Goal: Information Seeking & Learning: Learn about a topic

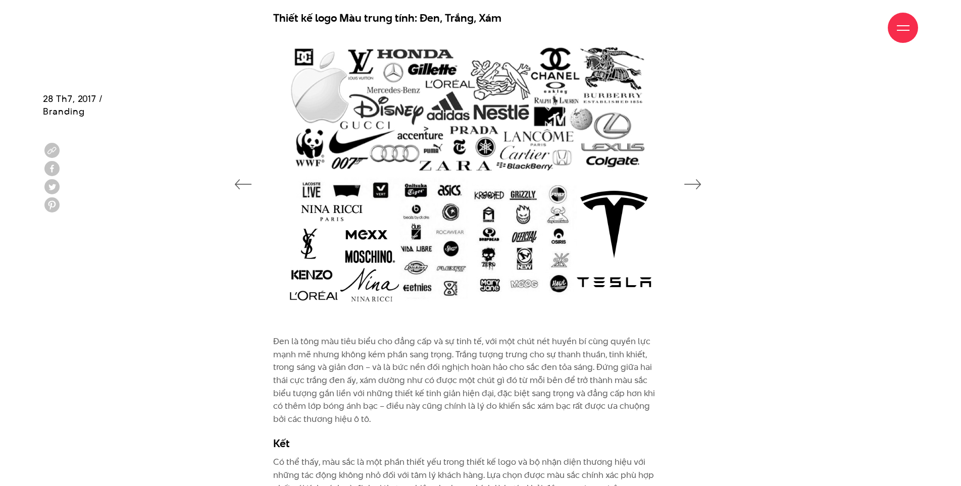
scroll to position [3940, 0]
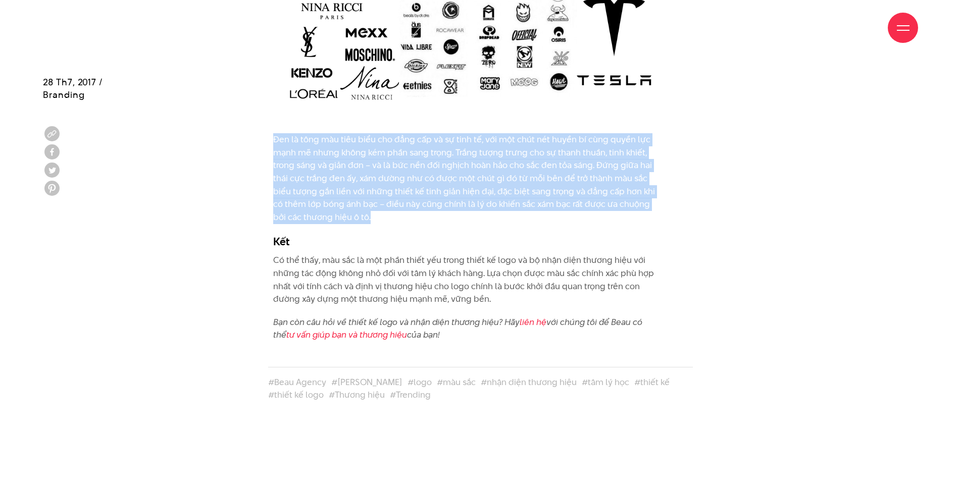
drag, startPoint x: 273, startPoint y: 140, endPoint x: 368, endPoint y: 218, distance: 122.4
click at [368, 218] on p "Đen là tông màu tiêu biểu cho đẳng cấp và sự tinh tế, với một chút nét huyền bí…" at bounding box center [468, 178] width 390 height 90
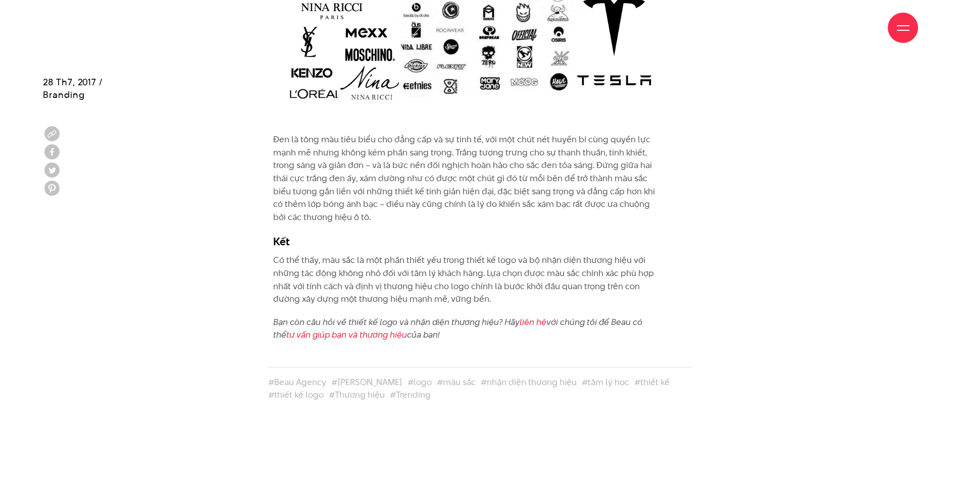
click at [473, 225] on div "Đen là tông màu tiêu biểu cho đẳng cấp và sự tinh tế, với một chút nét huyền bí…" at bounding box center [468, 237] width 390 height 209
drag, startPoint x: 572, startPoint y: 213, endPoint x: 587, endPoint y: 209, distance: 16.2
click at [574, 212] on p "Đen là tông màu tiêu biểu cho đẳng cấp và sự tinh tế, với một chút nét huyền bí…" at bounding box center [468, 178] width 390 height 90
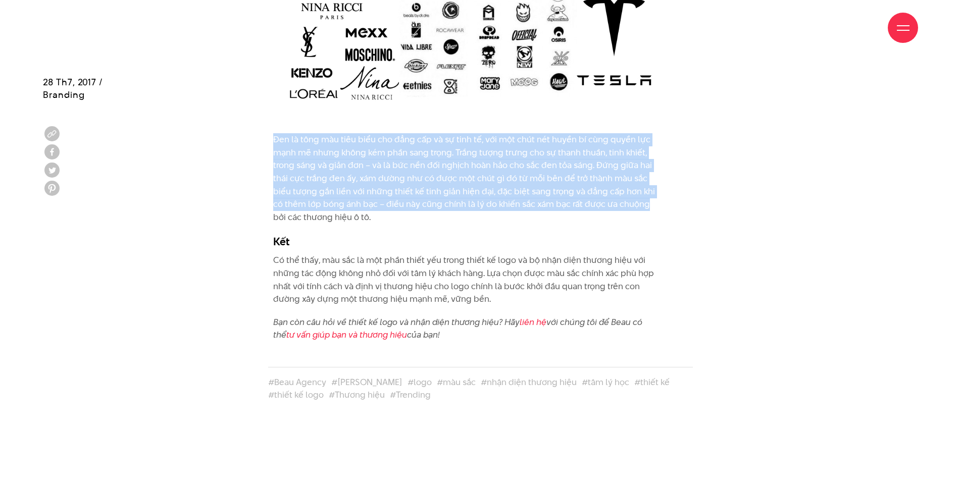
drag, startPoint x: 635, startPoint y: 205, endPoint x: 266, endPoint y: 144, distance: 373.7
click at [266, 144] on div "Đen là tông màu tiêu biểu cho đẳng cấp và sự tinh tế, với một chút nét huyền bí…" at bounding box center [481, 242] width 451 height 219
copy p "Đen là tông màu tiêu biểu cho đẳng cấp và sự tinh tế, với một chút nét huyền bí…"
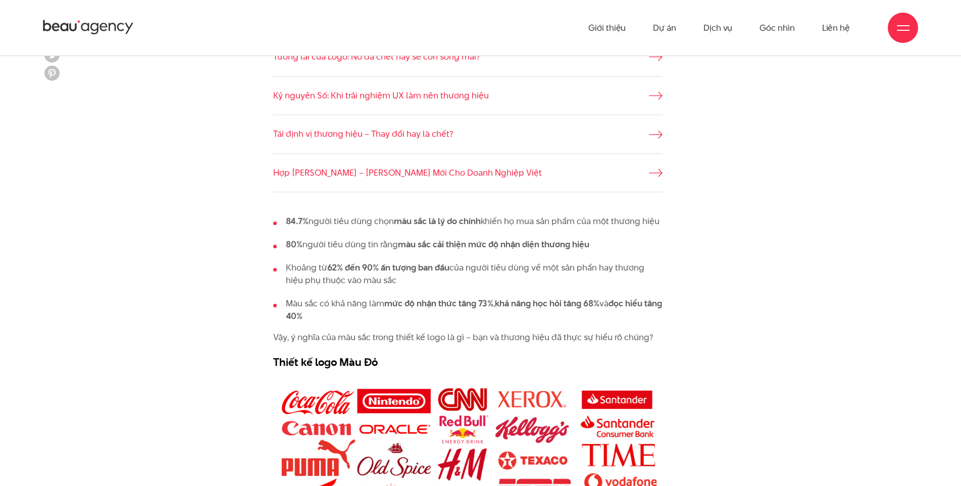
scroll to position [202, 0]
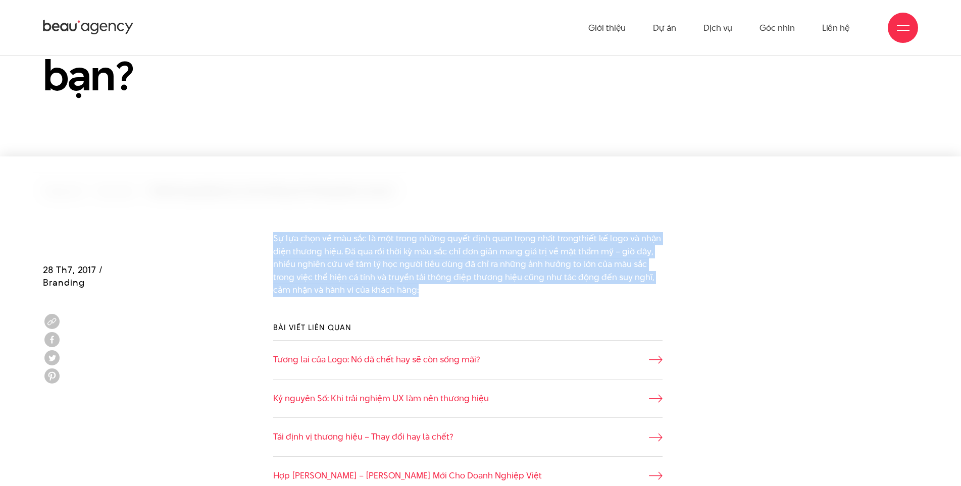
drag, startPoint x: 421, startPoint y: 289, endPoint x: 267, endPoint y: 241, distance: 161.2
click at [267, 241] on div "Sự lựa chọn về màu sắc là một trong những quyết định quan trọng nhất trong thiế…" at bounding box center [481, 269] width 451 height 75
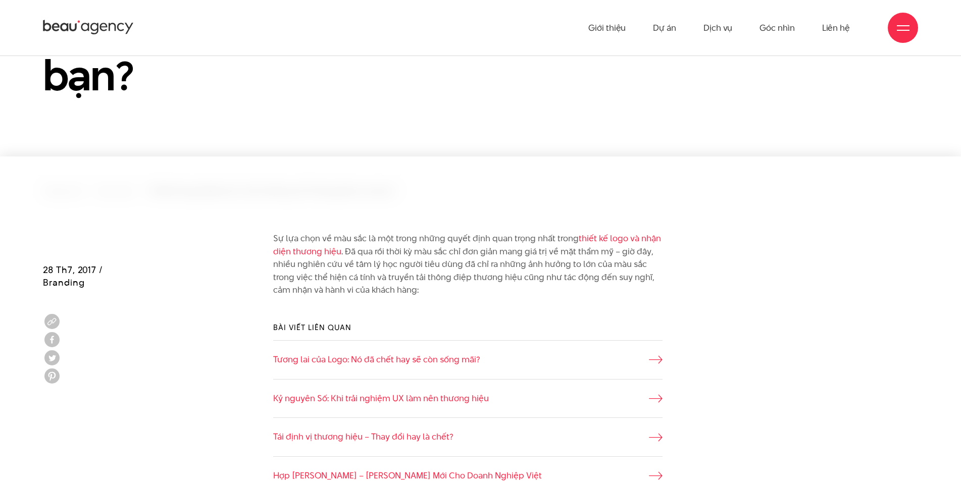
click at [461, 308] on div "Bài viết liên quan Tương lai của Logo: Nó đã chết hay sẽ còn sống mãi? Kỷ nguyê…" at bounding box center [481, 409] width 451 height 204
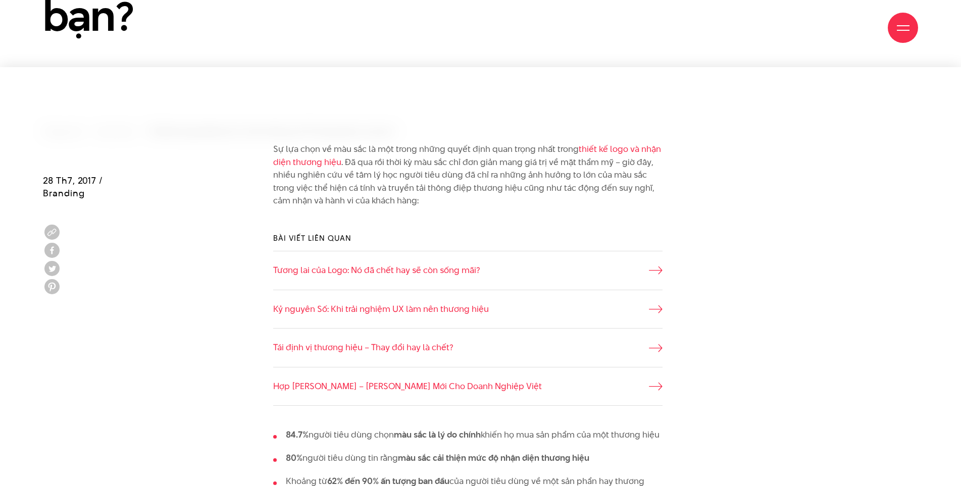
scroll to position [505, 0]
